Goal: Task Accomplishment & Management: Use online tool/utility

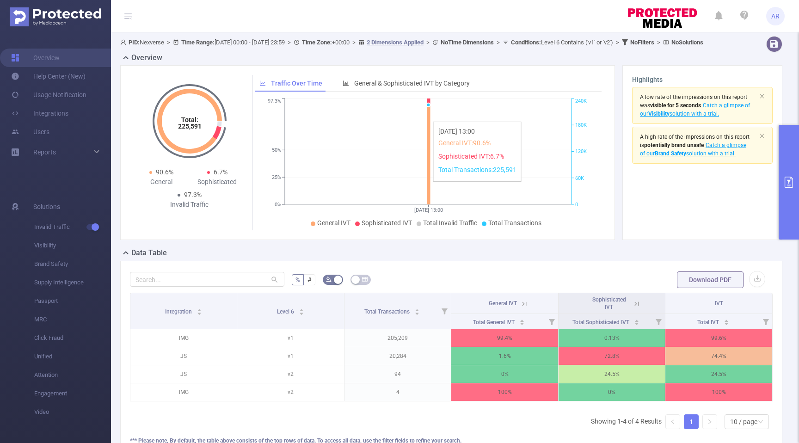
scroll to position [0, 2]
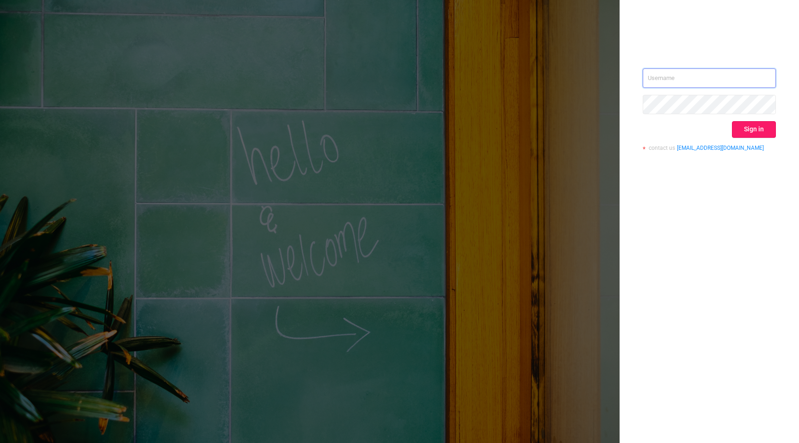
type input "[EMAIL_ADDRESS][DOMAIN_NAME]"
click at [769, 134] on button "Sign in" at bounding box center [754, 129] width 44 height 17
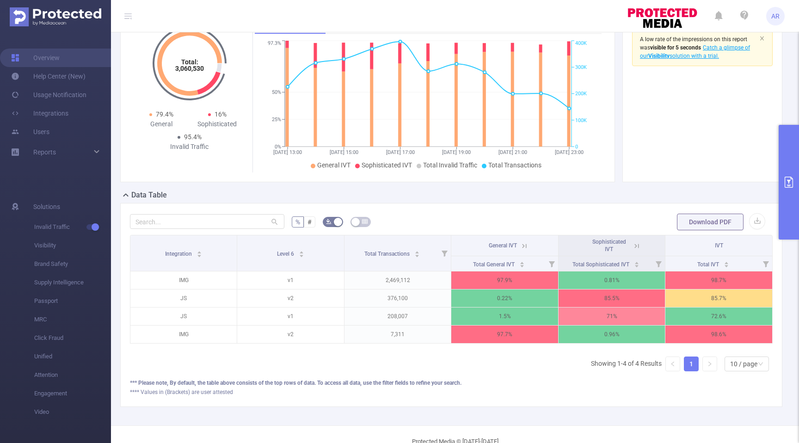
scroll to position [88, 0]
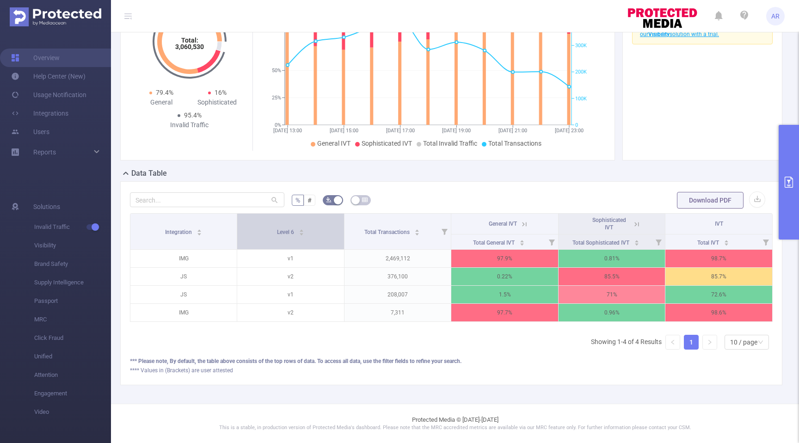
click at [292, 236] on span "Level 6" at bounding box center [286, 230] width 18 height 9
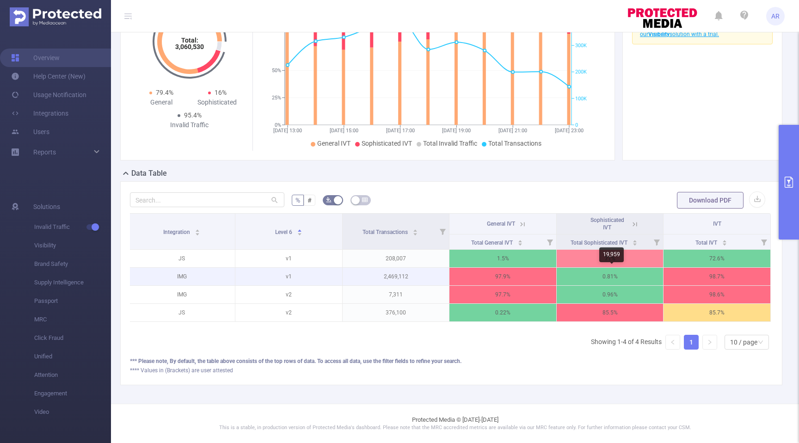
scroll to position [0, 0]
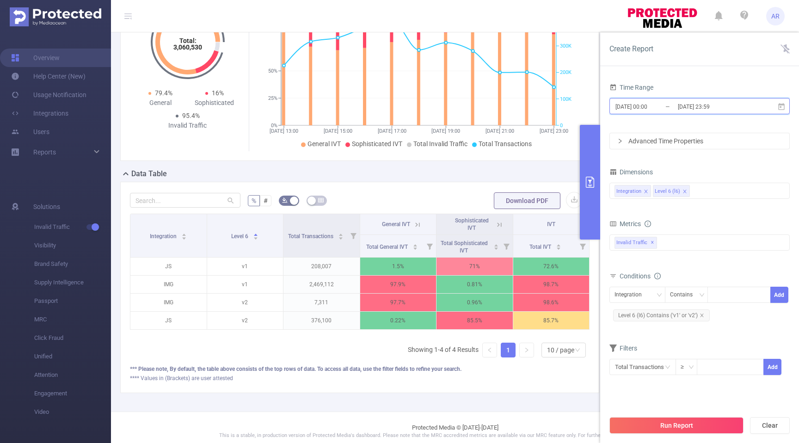
click at [782, 107] on icon at bounding box center [781, 107] width 8 height 8
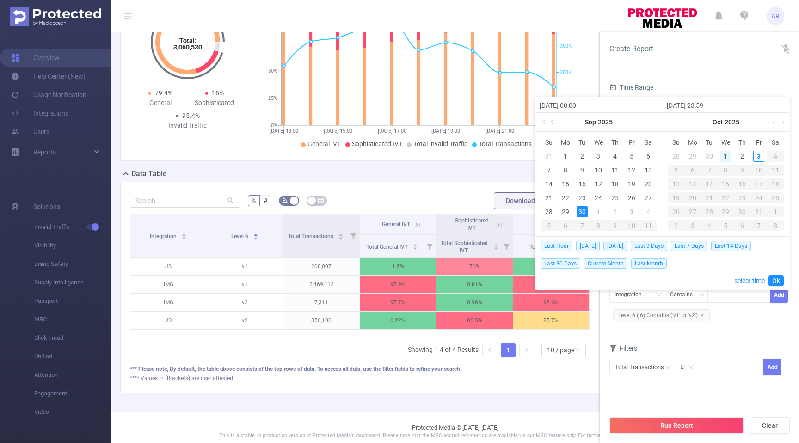
click at [726, 155] on div "1" at bounding box center [725, 156] width 11 height 11
click at [739, 155] on div "2" at bounding box center [741, 156] width 11 height 11
type input "[DATE] 00:00"
type input "[DATE] 23:59"
type input "[DATE] 00:00"
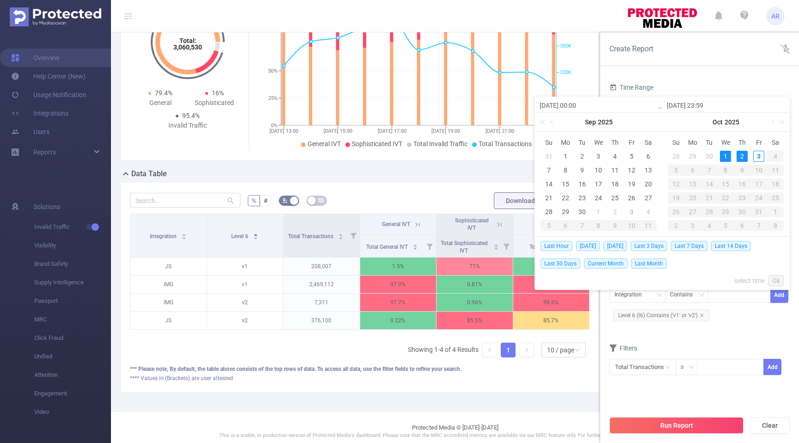
type input "[DATE] 23:59"
click at [779, 281] on link "Ok" at bounding box center [775, 280] width 15 height 11
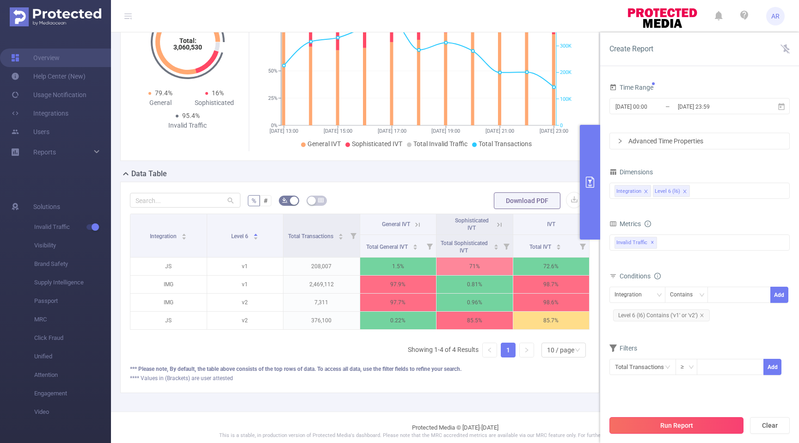
click at [669, 424] on button "Run Report" at bounding box center [676, 425] width 134 height 17
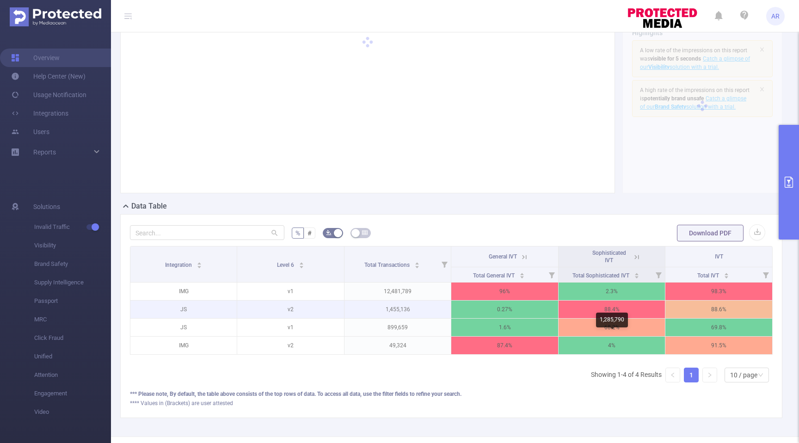
scroll to position [48, 0]
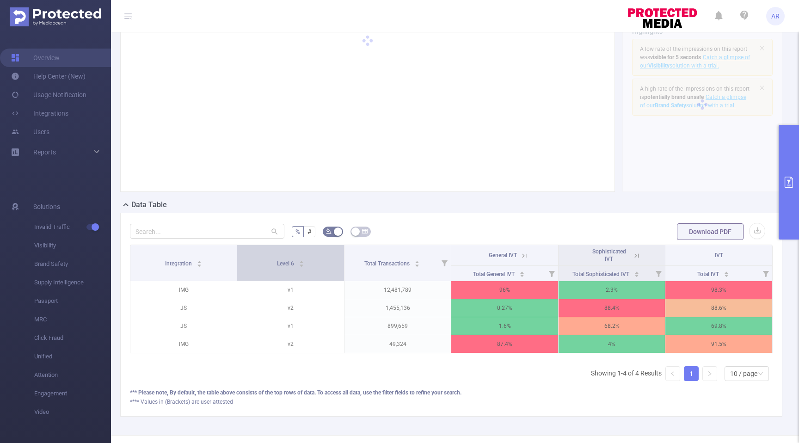
click at [282, 267] on span "Level 6" at bounding box center [286, 263] width 18 height 6
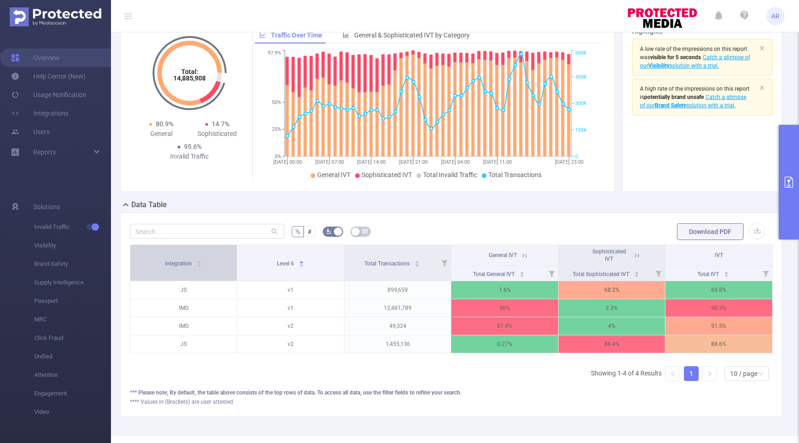
click at [193, 267] on div "Integration" at bounding box center [183, 262] width 37 height 9
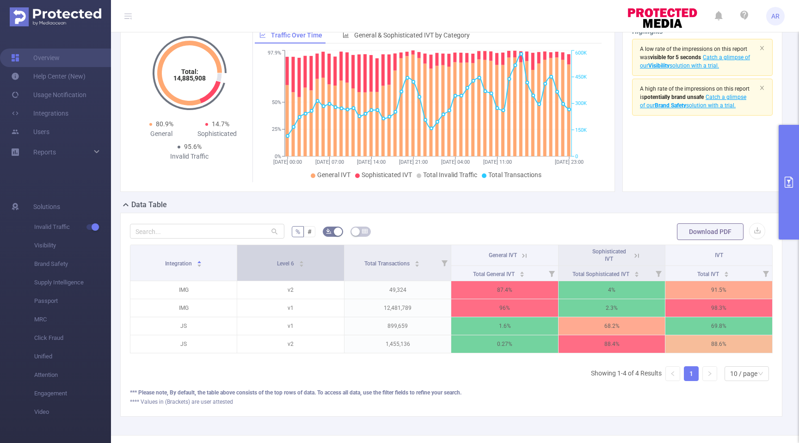
click at [293, 267] on div "Level 6" at bounding box center [290, 262] width 27 height 9
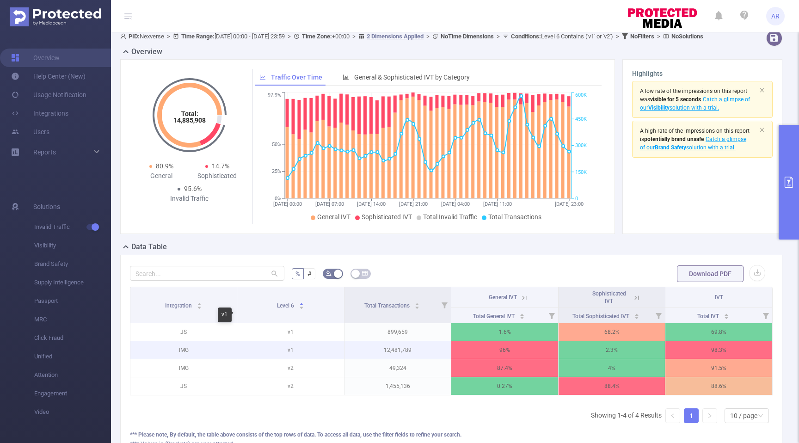
scroll to position [0, 0]
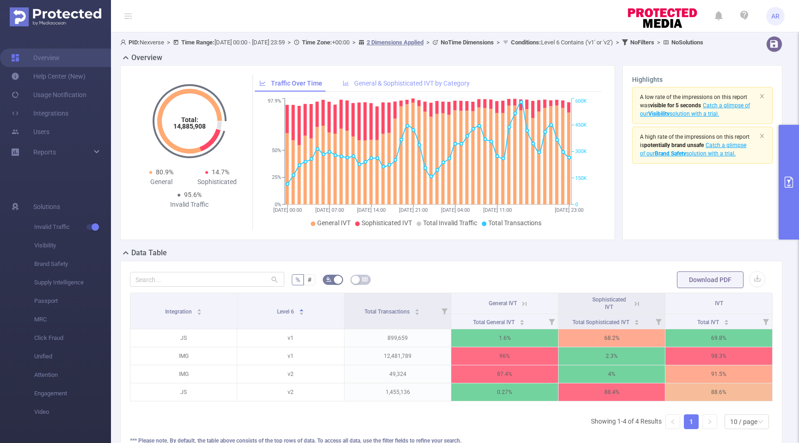
click at [430, 87] on span "General & Sophisticated IVT by Category" at bounding box center [412, 82] width 116 height 7
